Goal: Obtain resource: Obtain resource

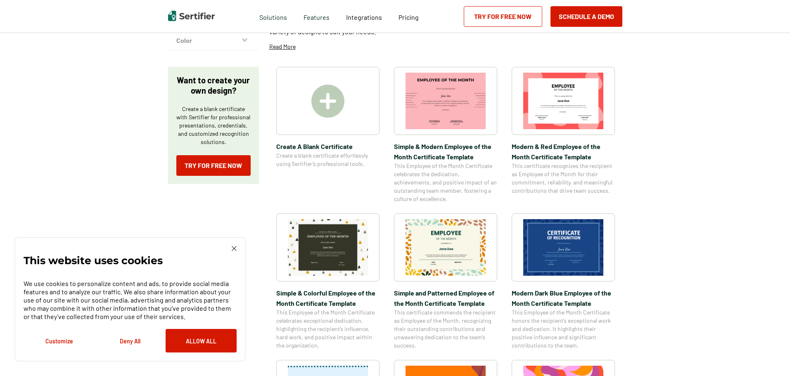
scroll to position [124, 0]
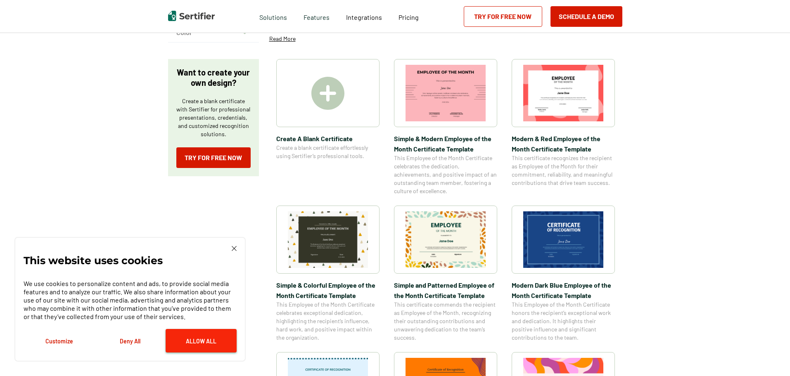
click at [188, 342] on button "Allow All" at bounding box center [201, 341] width 71 height 24
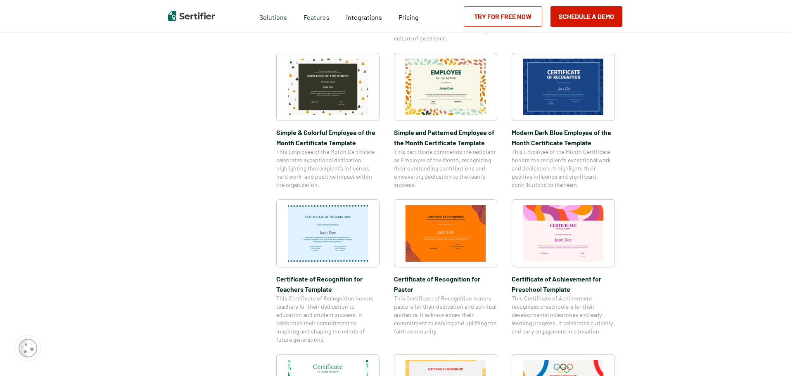
scroll to position [289, 0]
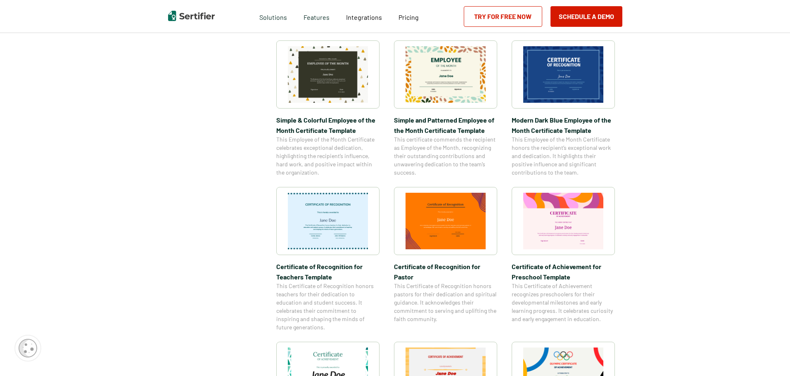
click at [566, 222] on img at bounding box center [564, 221] width 80 height 57
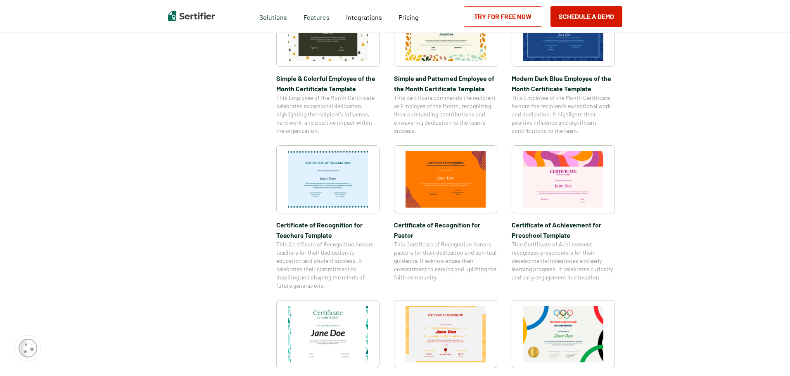
scroll to position [496, 0]
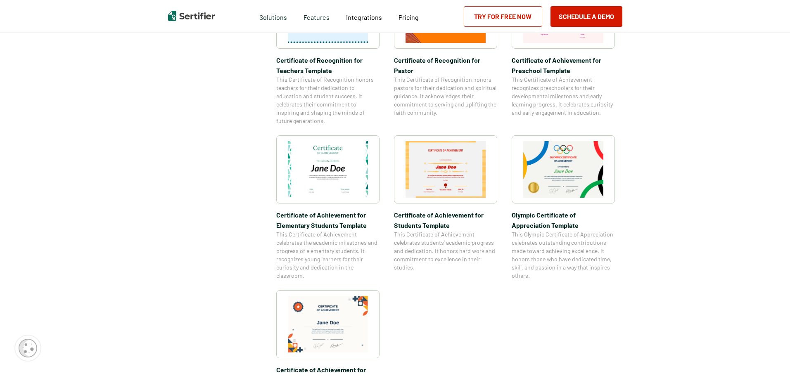
click at [329, 319] on img at bounding box center [328, 324] width 80 height 57
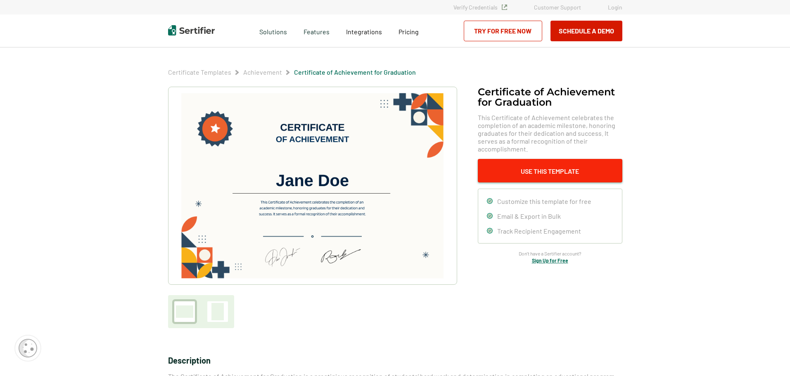
click at [510, 171] on button "Use This Template" at bounding box center [550, 171] width 145 height 24
click at [295, 221] on img at bounding box center [312, 186] width 263 height 186
click at [386, 103] on img at bounding box center [312, 186] width 263 height 186
click at [218, 315] on div at bounding box center [218, 311] width 12 height 17
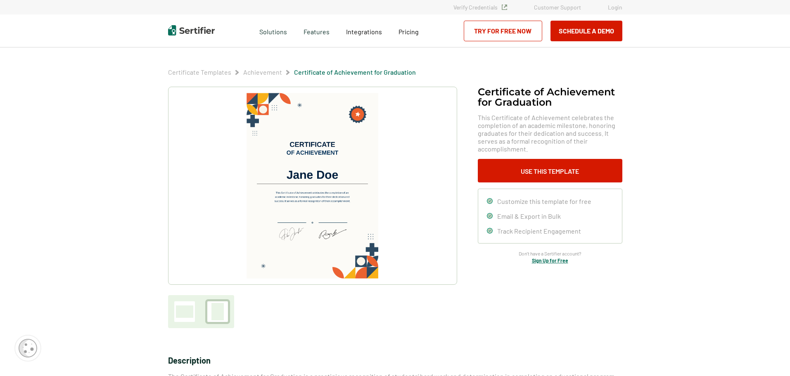
click at [182, 315] on div at bounding box center [184, 312] width 17 height 12
